Goal: Information Seeking & Learning: Learn about a topic

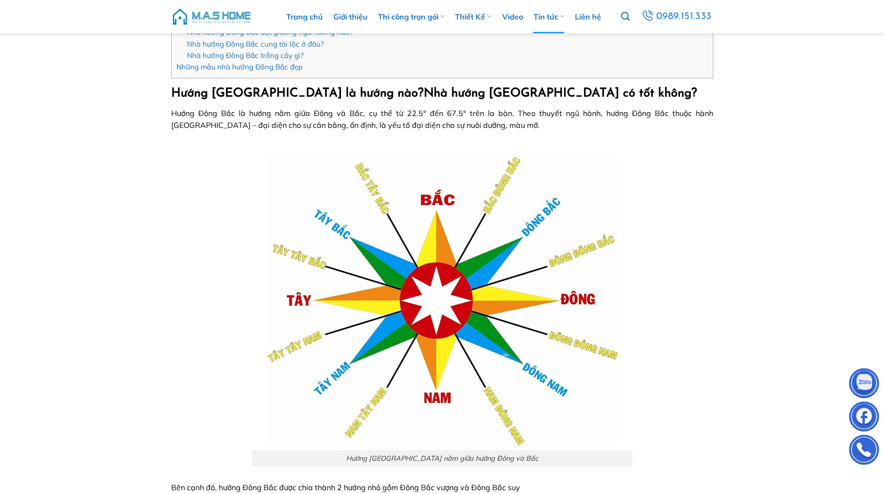
scroll to position [333, 0]
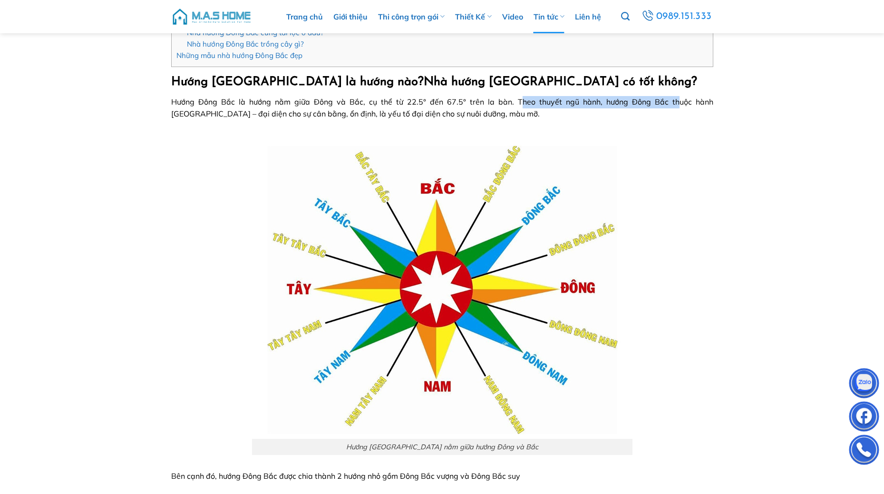
drag, startPoint x: 482, startPoint y: 102, endPoint x: 649, endPoint y: 106, distance: 167.4
click at [631, 105] on span "Hướng Đông Bắc là hướng nằm giữa Đông và Bắc, cụ thể từ 22.5° đến 67.5° trên la…" at bounding box center [442, 108] width 542 height 22
click at [686, 106] on span "Hướng Đông Bắc là hướng nằm giữa Đông và Bắc, cụ thể từ 22.5° đến 67.5° trên la…" at bounding box center [442, 108] width 542 height 22
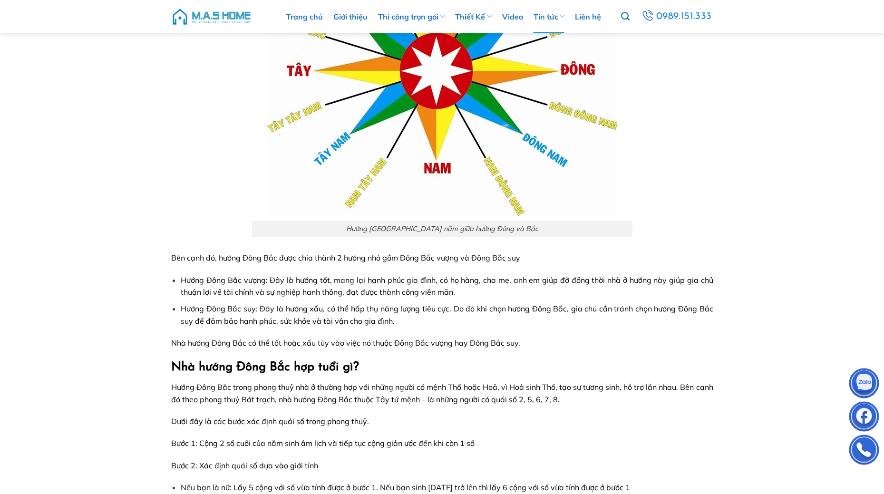
scroll to position [570, 0]
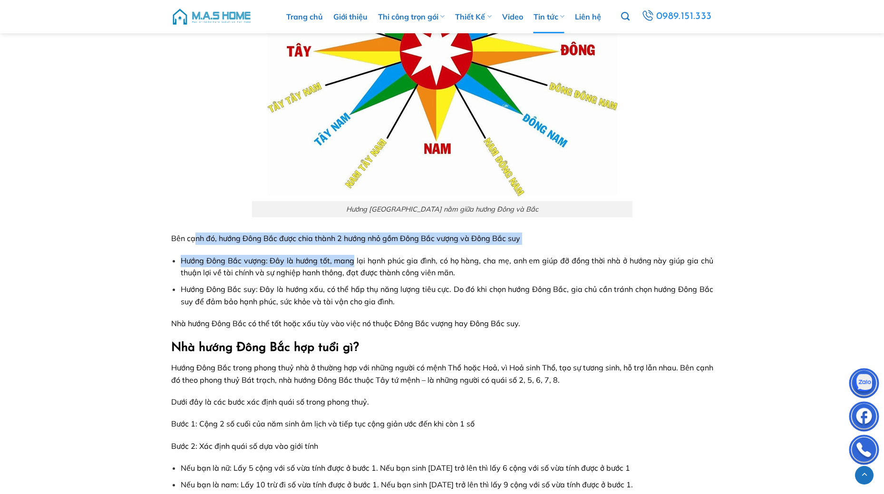
drag, startPoint x: 282, startPoint y: 249, endPoint x: 356, endPoint y: 250, distance: 73.2
click at [401, 235] on span "Bên cạnh đó, hướng Đông Bắc được chia thành 2 hướng nhỏ gồm Đông Bắc vượng và Đ…" at bounding box center [345, 238] width 349 height 10
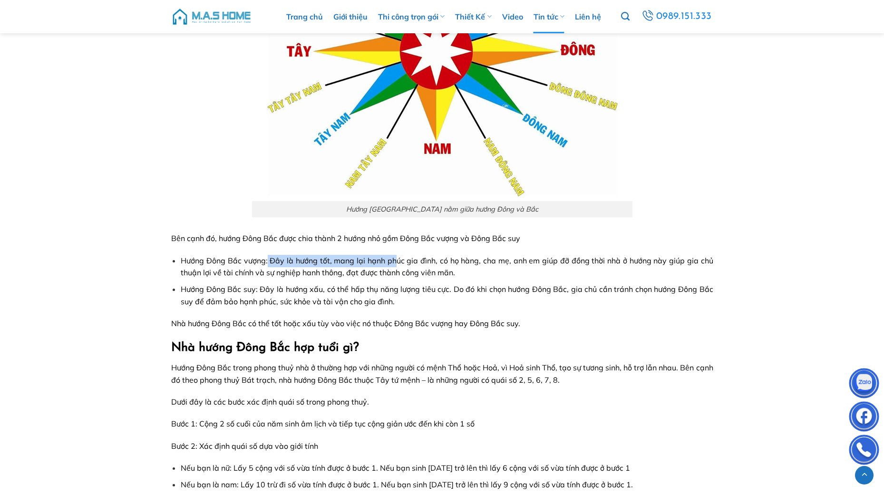
drag, startPoint x: 309, startPoint y: 263, endPoint x: 397, endPoint y: 263, distance: 87.9
click at [397, 263] on span "Hướng Đông Bắc vượng: Đây là hướng tốt, mang lại hạnh phúc gia đình, có họ hàng…" at bounding box center [447, 267] width 532 height 22
click at [466, 262] on span "Hướng Đông Bắc vượng: Đây là hướng tốt, mang lại hạnh phúc gia đình, có họ hàng…" at bounding box center [447, 267] width 532 height 22
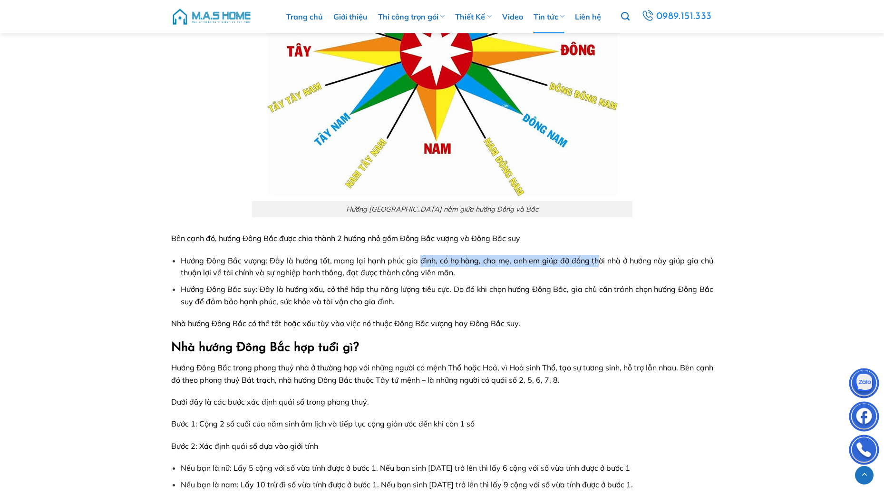
drag, startPoint x: 421, startPoint y: 258, endPoint x: 599, endPoint y: 262, distance: 178.8
click at [599, 262] on span "Hướng Đông Bắc vượng: Đây là hướng tốt, mang lại hạnh phúc gia đình, có họ hàng…" at bounding box center [447, 267] width 532 height 22
click at [361, 272] on span "Hướng Đông Bắc vượng: Đây là hướng tốt, mang lại hạnh phúc gia đình, có họ hàng…" at bounding box center [447, 267] width 532 height 22
drag, startPoint x: 255, startPoint y: 291, endPoint x: 366, endPoint y: 293, distance: 110.3
click at [341, 291] on span "Hướng Đông Bắc suy: Đây là hướng xấu, có thể hấp thụ năng lượng tiêu cực. Do đó…" at bounding box center [447, 295] width 532 height 22
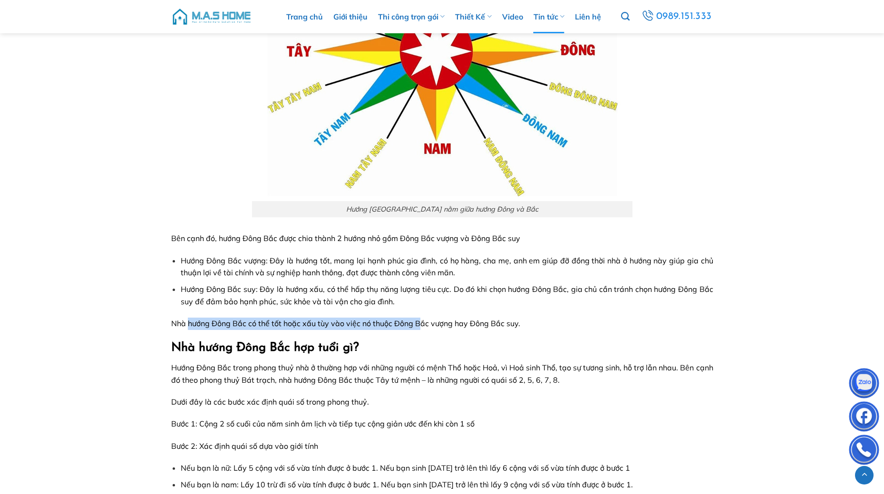
drag, startPoint x: 189, startPoint y: 319, endPoint x: 419, endPoint y: 323, distance: 230.6
click at [419, 323] on span "Nhà hướng Đông Bắc có thể tốt hoặc xấu tùy vào việc nó thuộc Đông Bắc vượng hay…" at bounding box center [345, 324] width 349 height 10
click at [483, 330] on p "Nhà hướng Đông Bắc có thể tốt hoặc xấu tùy vào việc nó thuộc Đông Bắc vượng hay…" at bounding box center [442, 324] width 542 height 12
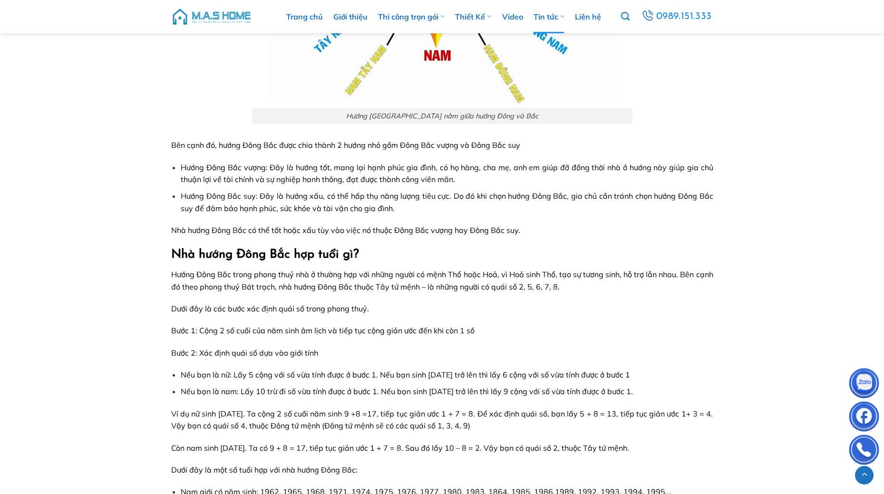
scroll to position [666, 0]
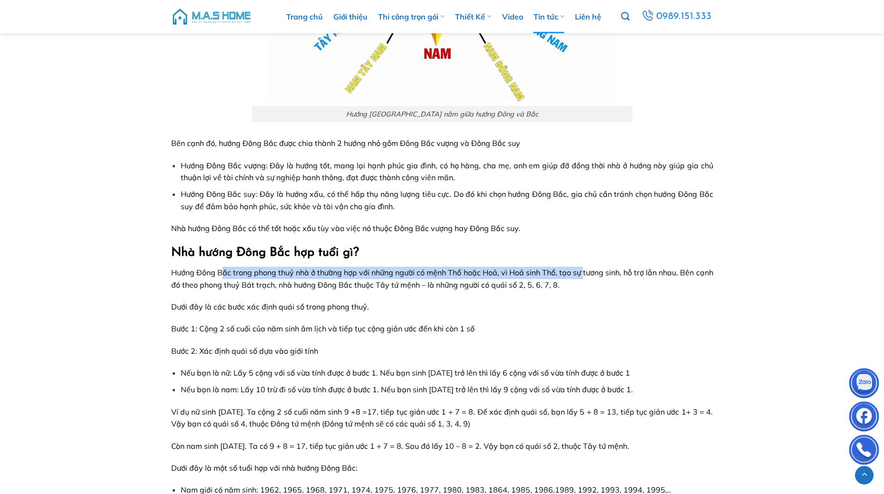
drag, startPoint x: 222, startPoint y: 276, endPoint x: 615, endPoint y: 272, distance: 393.2
click at [599, 272] on span "Hướng Đông Bắc trong phong thuỷ nhà ở thường hợp với những người có mệnh Thổ ho…" at bounding box center [442, 279] width 542 height 22
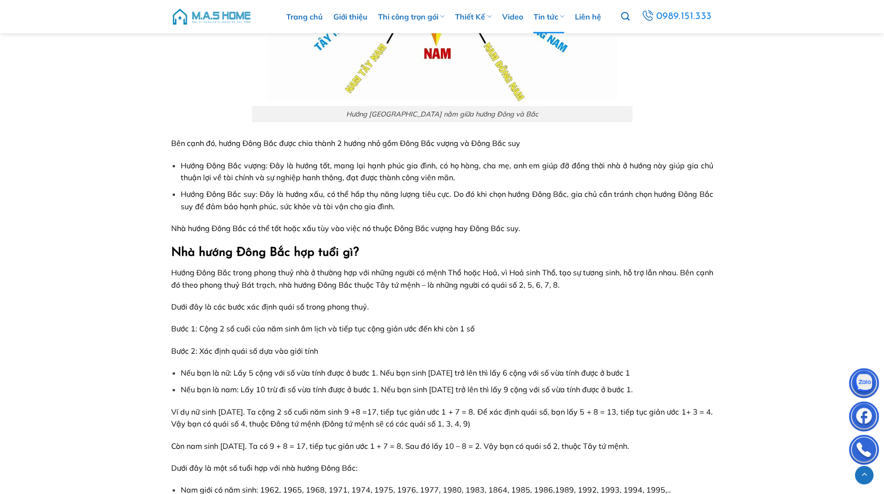
click at [628, 272] on span "Hướng Đông Bắc trong phong thuỷ nhà ở thường hợp với những người có mệnh Thổ ho…" at bounding box center [442, 279] width 542 height 22
drag, startPoint x: 227, startPoint y: 283, endPoint x: 370, endPoint y: 284, distance: 143.1
click at [370, 284] on span "Hướng Đông Bắc trong phong thuỷ nhà ở thường hợp với những người có mệnh Thổ ho…" at bounding box center [442, 279] width 542 height 22
click at [396, 286] on span "Hướng Đông Bắc trong phong thuỷ nhà ở thường hợp với những người có mệnh Thổ ho…" at bounding box center [442, 279] width 542 height 22
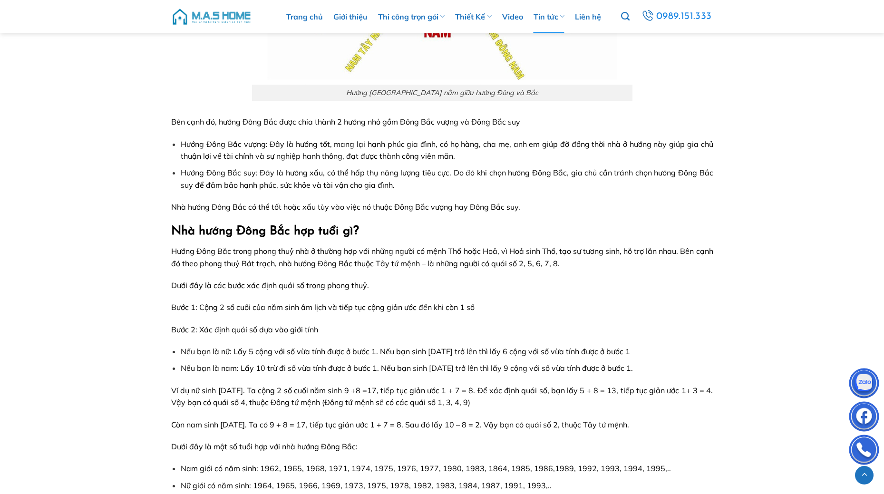
scroll to position [713, 0]
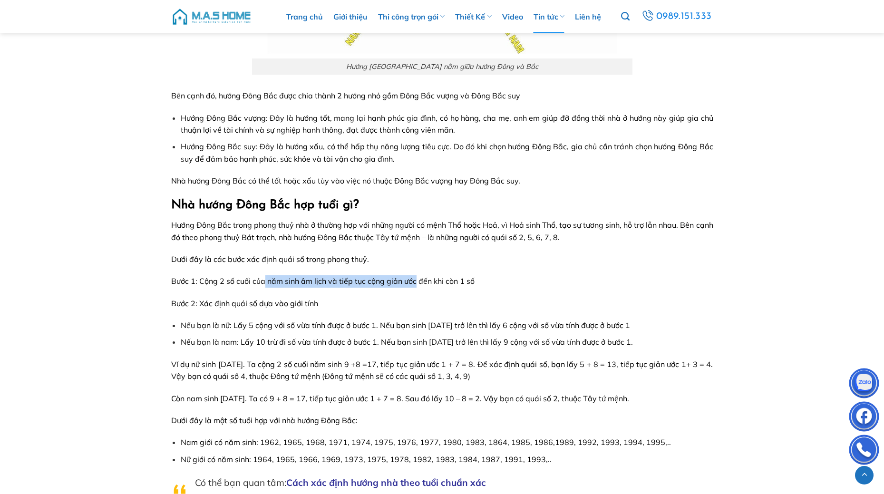
drag, startPoint x: 322, startPoint y: 282, endPoint x: 454, endPoint y: 290, distance: 131.9
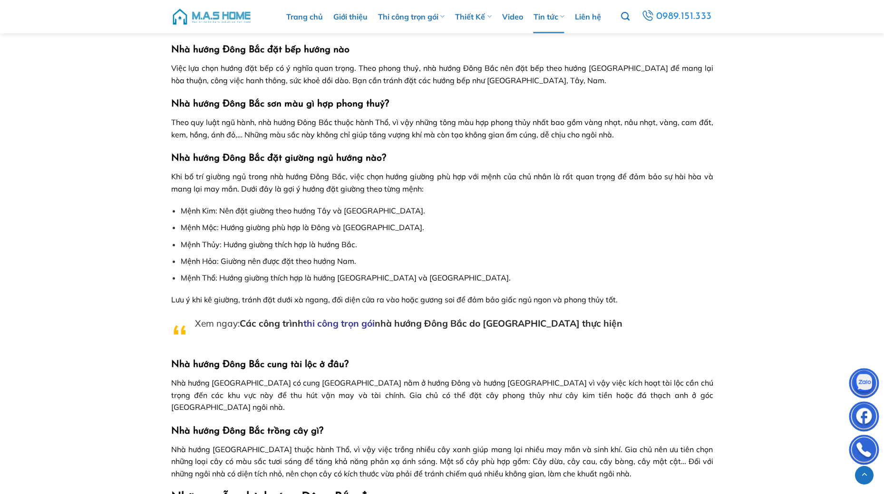
scroll to position [1521, 0]
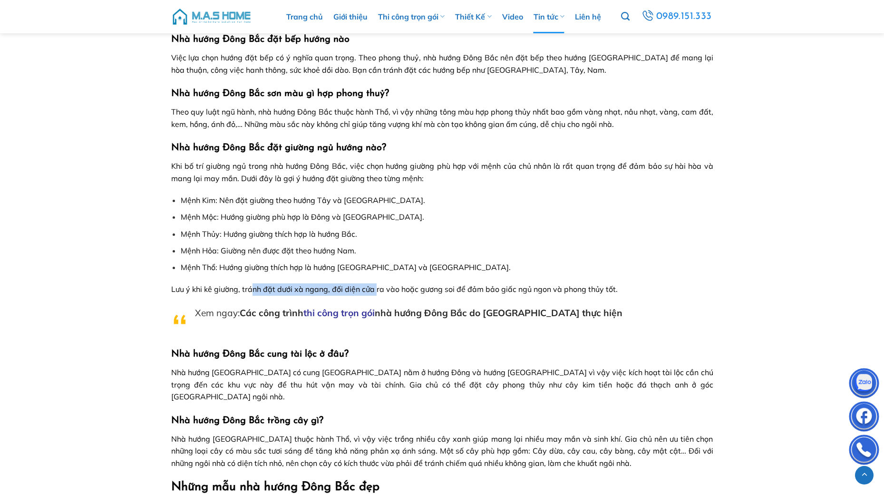
drag, startPoint x: 251, startPoint y: 287, endPoint x: 378, endPoint y: 288, distance: 126.9
click at [377, 288] on span "Lưu ý khi kê giường, tránh đặt dưới xà ngang, đối diện cửa ra vào hoặc gương so…" at bounding box center [394, 289] width 446 height 10
click at [389, 289] on span "Lưu ý khi kê giường, tránh đặt dưới xà ngang, đối diện cửa ra vào hoặc gương so…" at bounding box center [394, 289] width 446 height 10
drag, startPoint x: 261, startPoint y: 288, endPoint x: 433, endPoint y: 289, distance: 171.1
click at [433, 289] on span "Lưu ý khi kê giường, tránh đặt dưới xà ngang, đối diện cửa ra vào hoặc gương so…" at bounding box center [394, 289] width 446 height 10
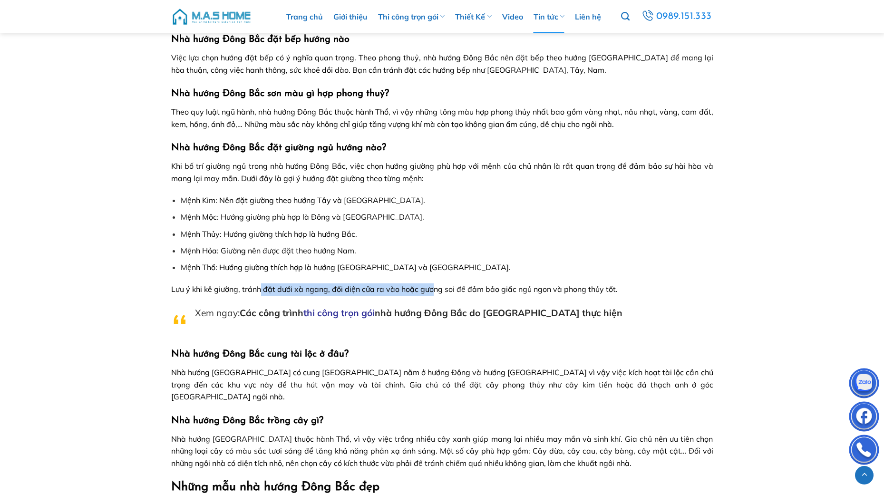
click at [372, 290] on span "Lưu ý khi kê giường, tránh đặt dưới xà ngang, đối diện cửa ra vào hoặc gương so…" at bounding box center [394, 289] width 446 height 10
drag, startPoint x: 354, startPoint y: 290, endPoint x: 512, endPoint y: 296, distance: 158.4
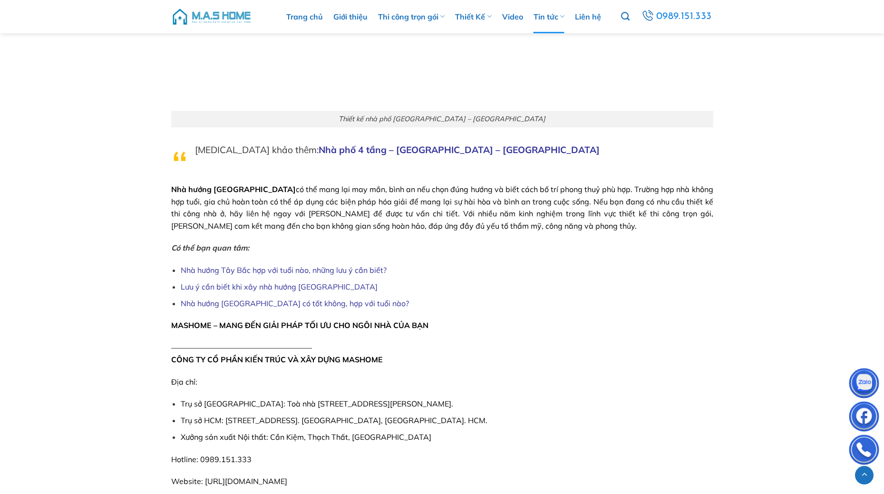
scroll to position [4754, 0]
